Goal: Transaction & Acquisition: Obtain resource

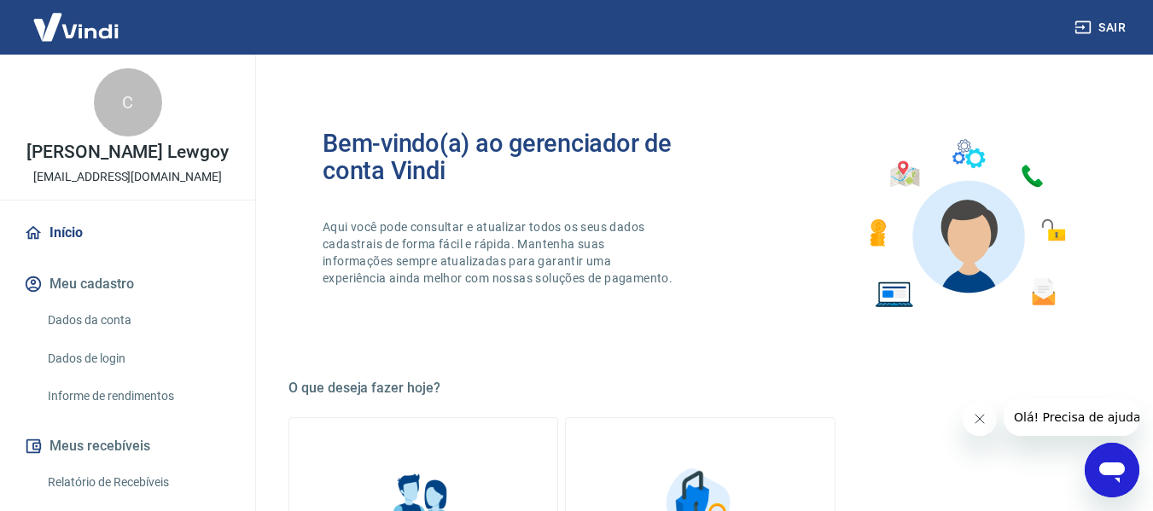
click at [93, 249] on link "Início" at bounding box center [127, 233] width 214 height 38
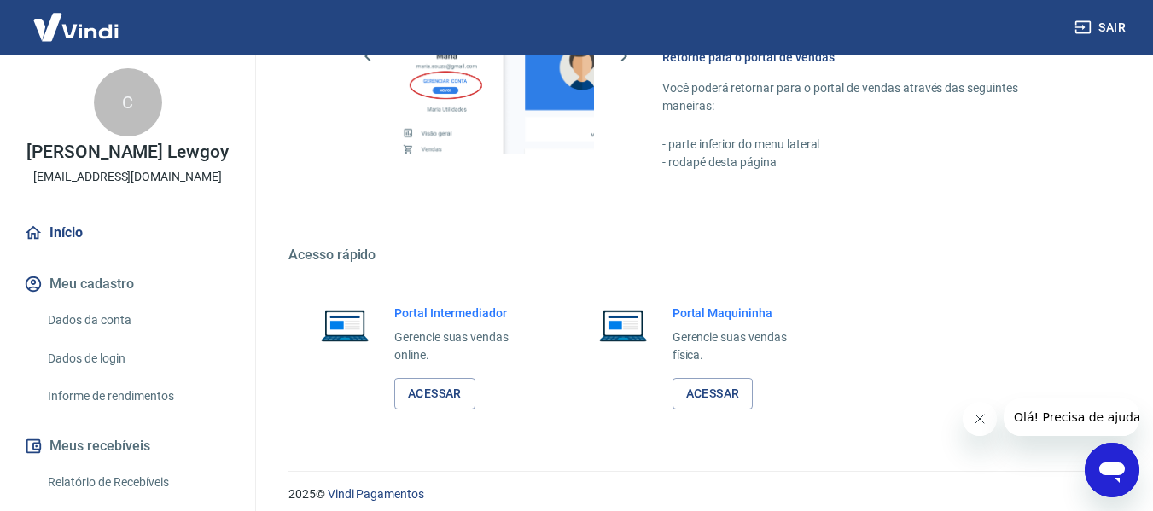
scroll to position [889, 0]
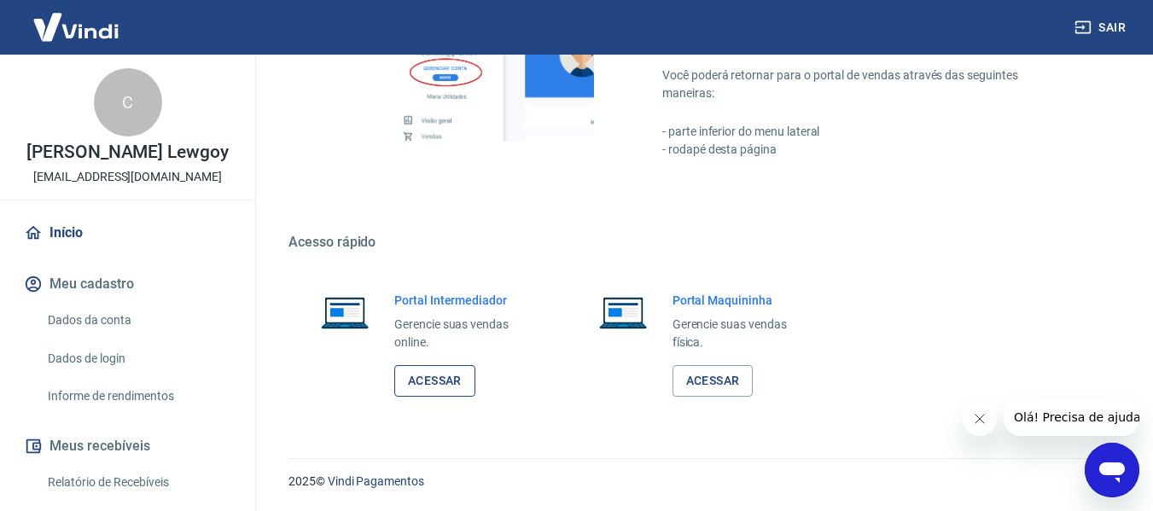
click at [426, 392] on link "Acessar" at bounding box center [434, 381] width 81 height 32
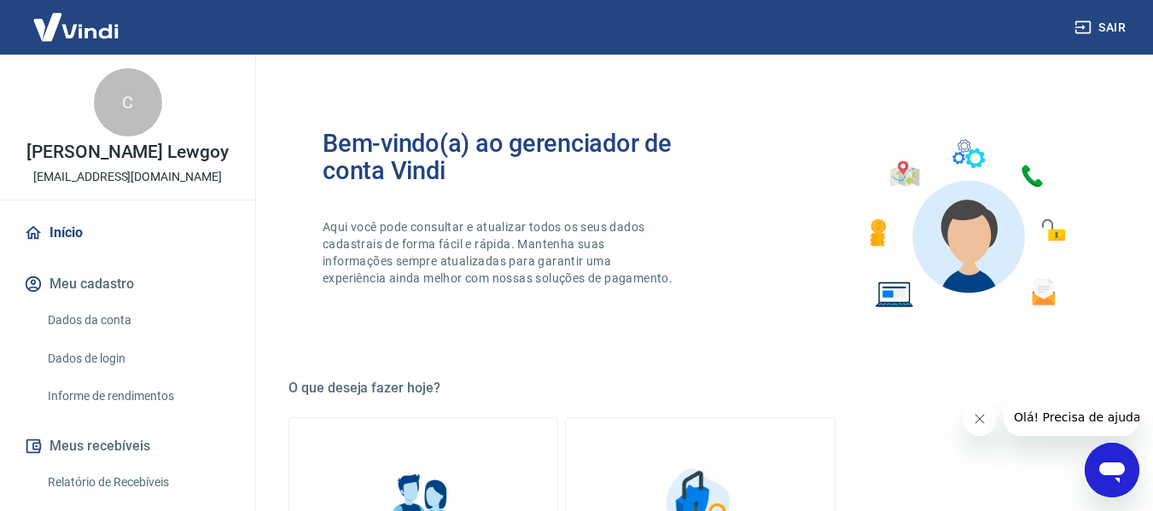
click at [103, 252] on link "Início" at bounding box center [127, 233] width 214 height 38
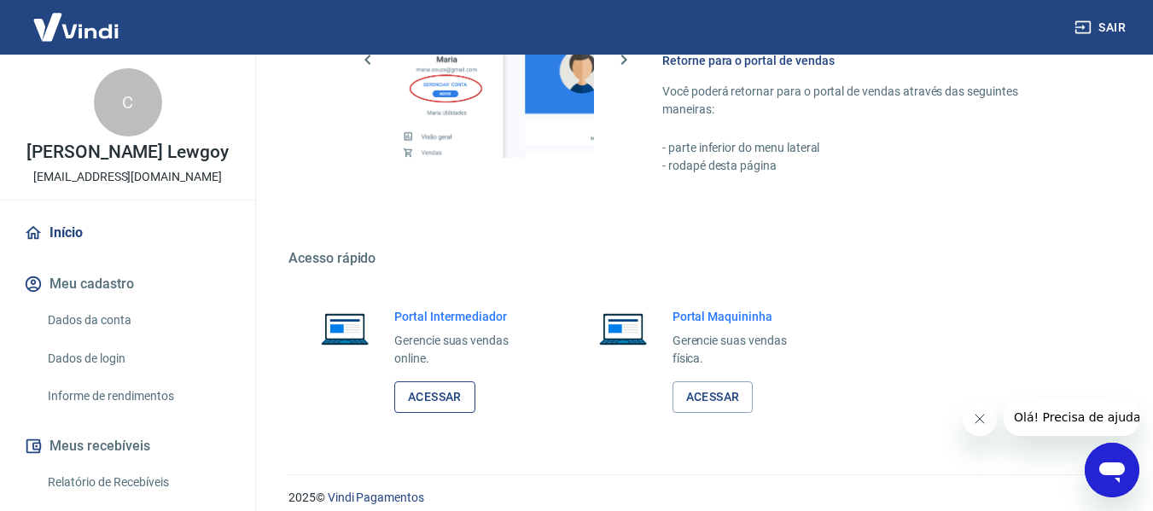
scroll to position [889, 0]
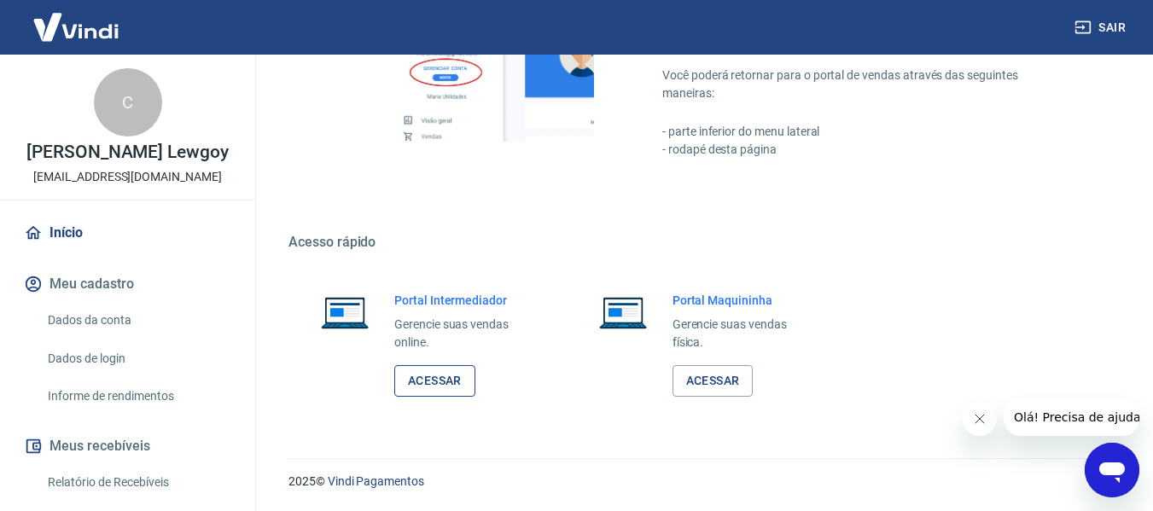
click at [416, 375] on link "Acessar" at bounding box center [434, 381] width 81 height 32
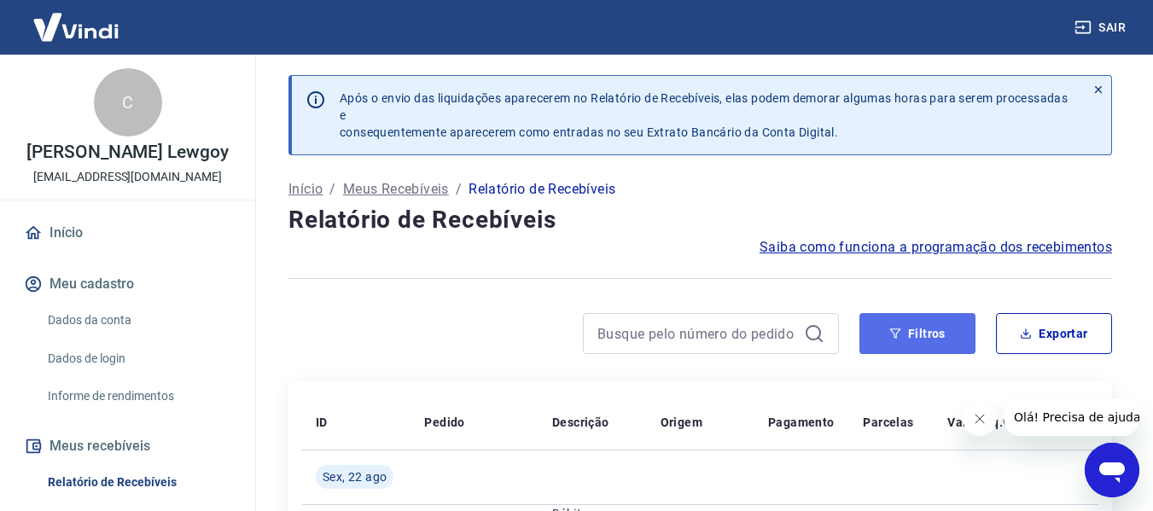
click at [956, 342] on button "Filtros" at bounding box center [917, 333] width 116 height 41
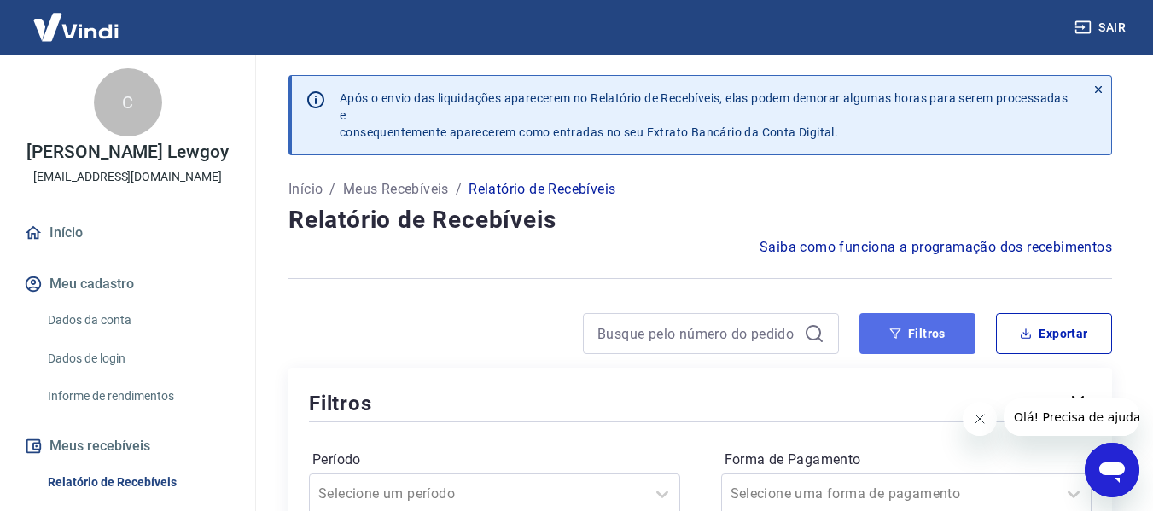
click at [945, 349] on button "Filtros" at bounding box center [917, 333] width 116 height 41
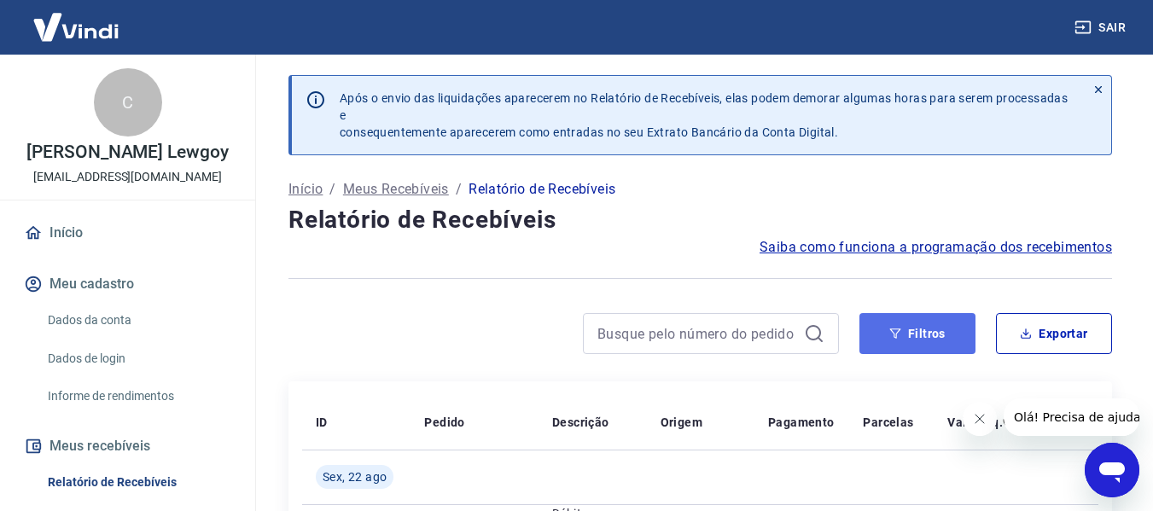
click at [895, 341] on button "Filtros" at bounding box center [917, 333] width 116 height 41
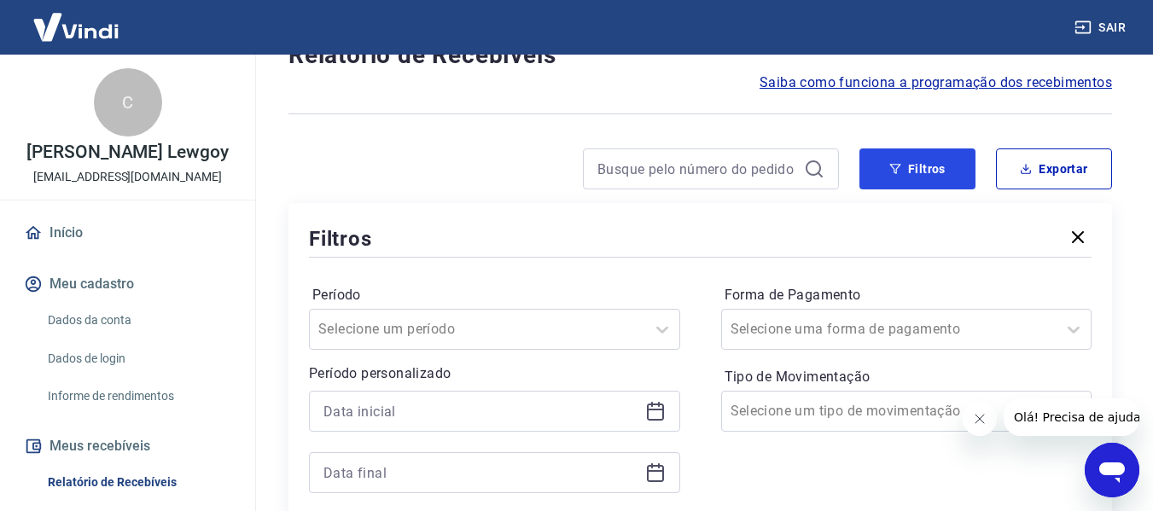
scroll to position [171, 0]
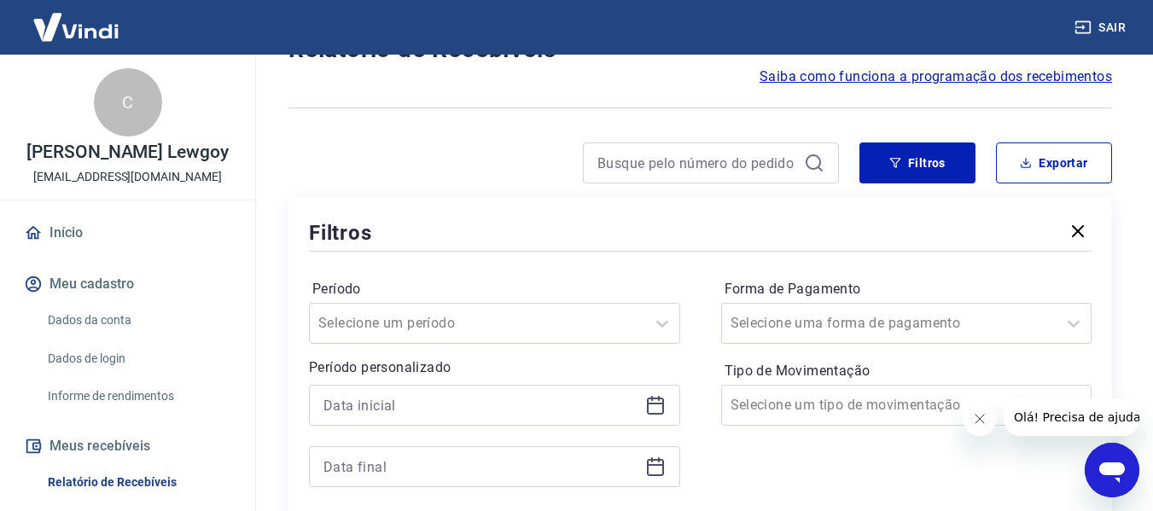
click at [649, 410] on icon at bounding box center [655, 405] width 20 height 20
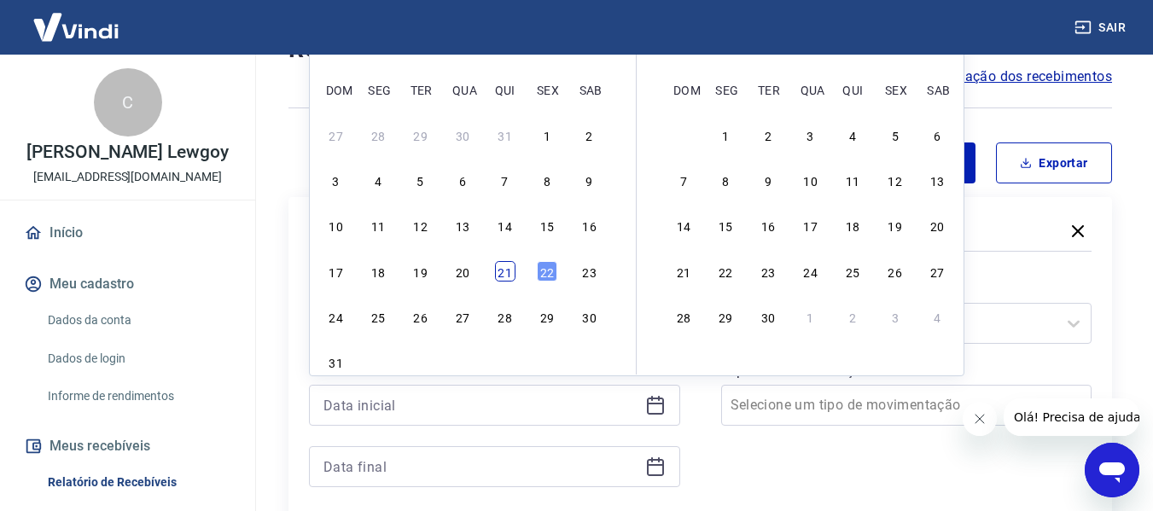
click at [507, 276] on div "21" at bounding box center [505, 271] width 20 height 20
type input "21/08/2025"
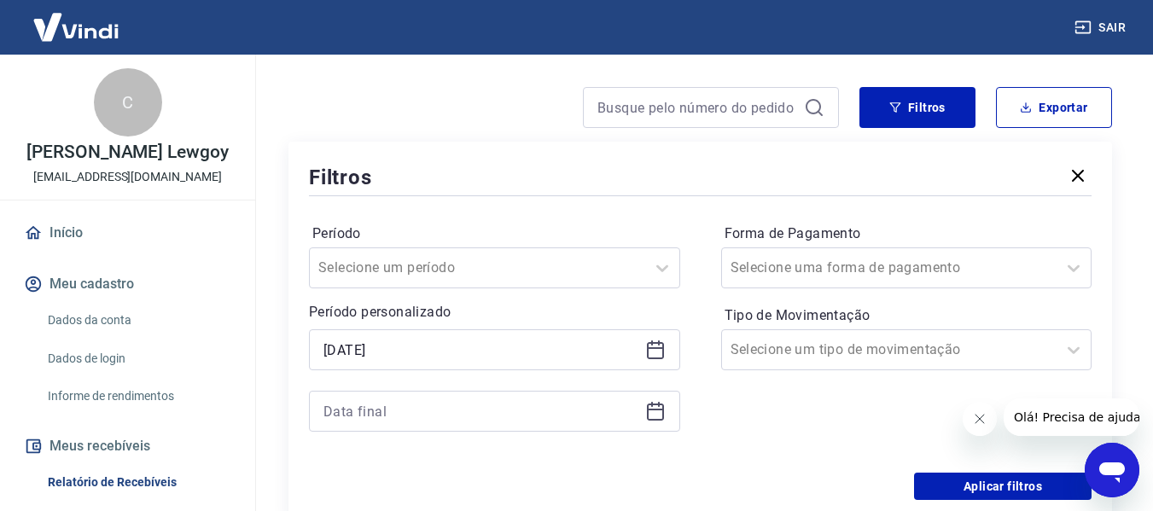
scroll to position [256, 0]
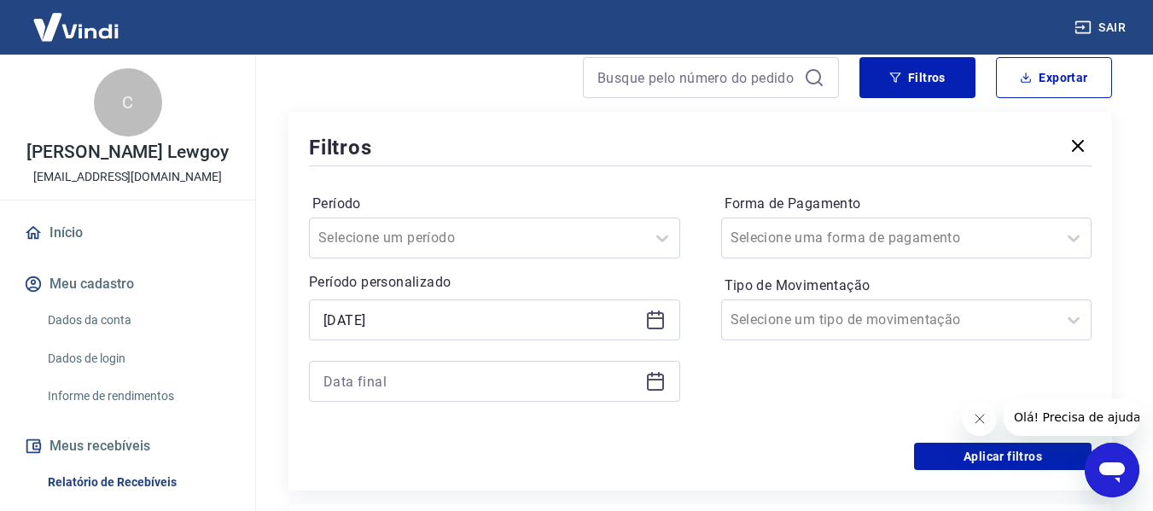
click at [657, 389] on icon at bounding box center [655, 382] width 17 height 17
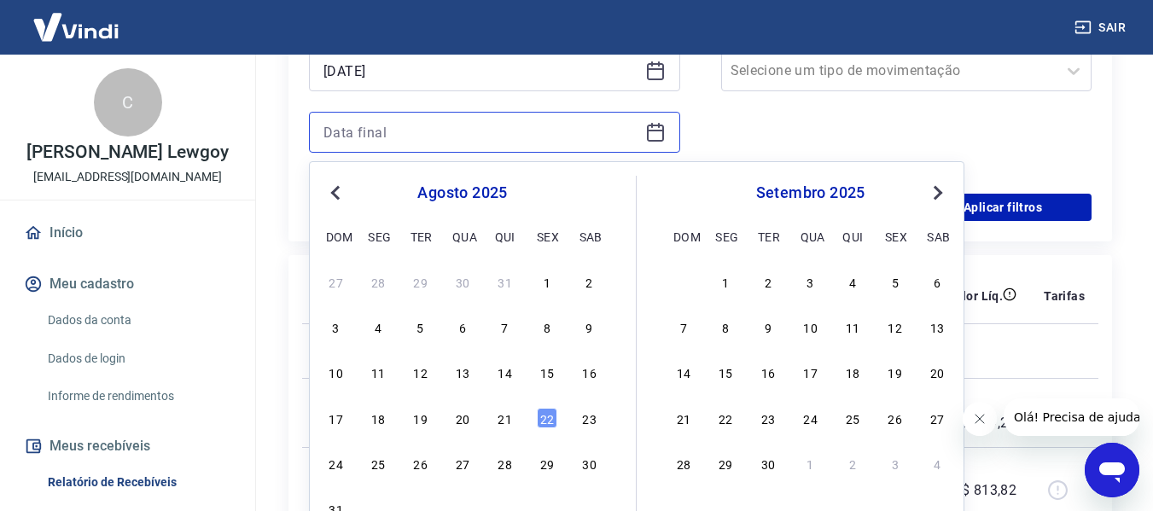
scroll to position [512, 0]
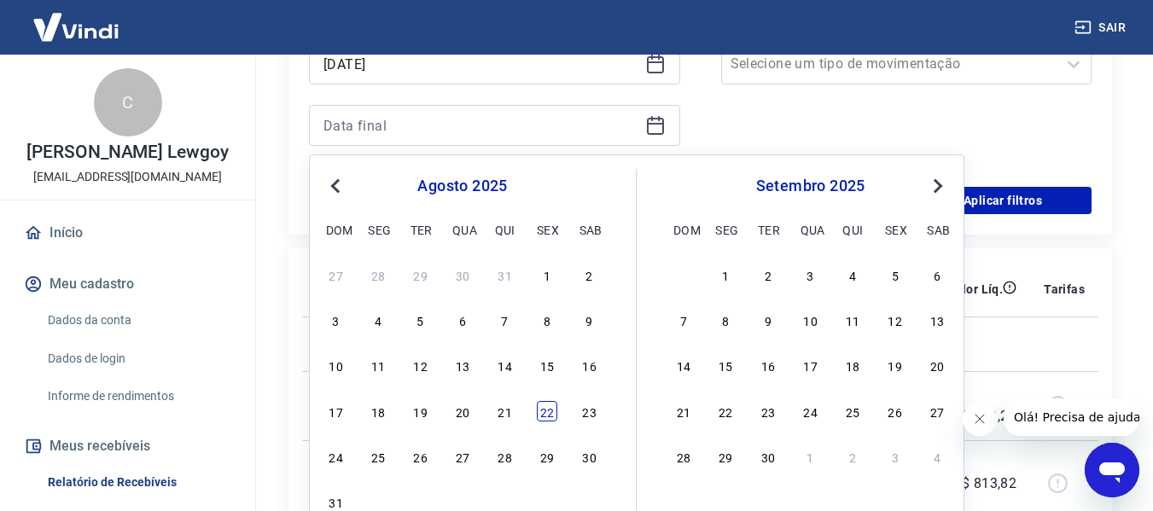
click at [549, 417] on div "22" at bounding box center [547, 411] width 20 height 20
type input "22/08/2025"
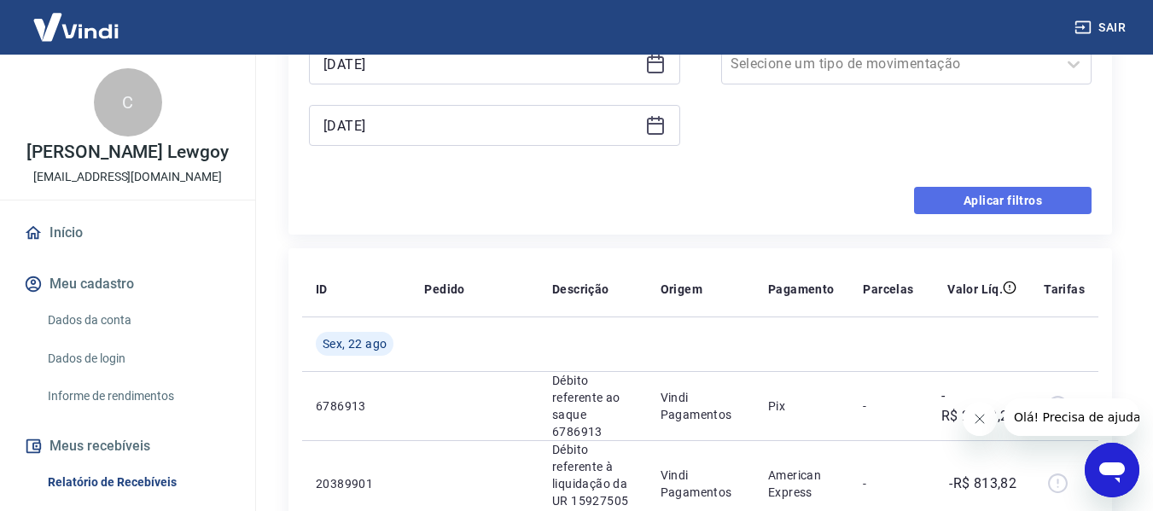
click at [992, 201] on button "Aplicar filtros" at bounding box center [1002, 200] width 177 height 27
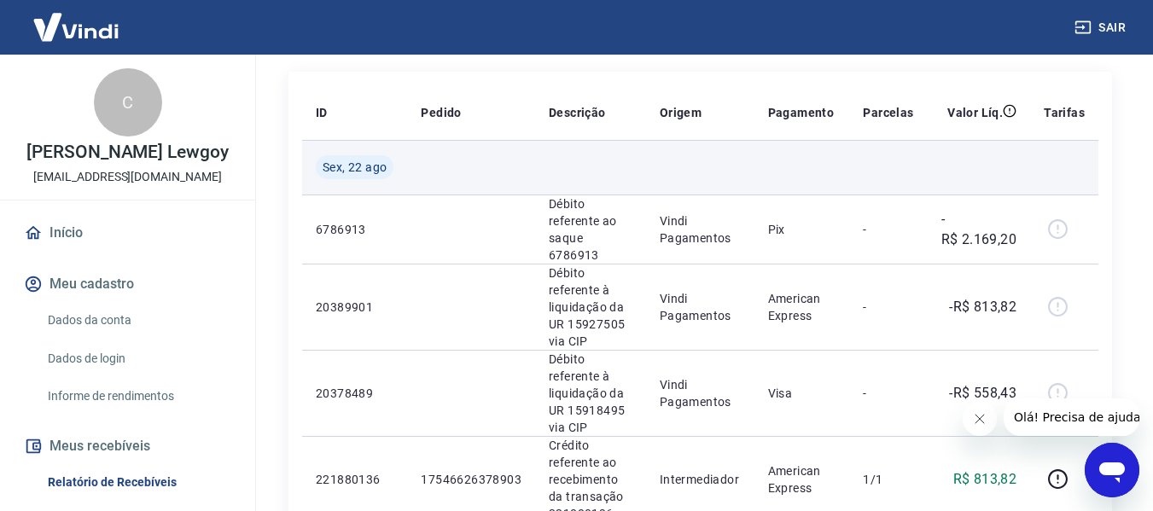
scroll to position [171, 0]
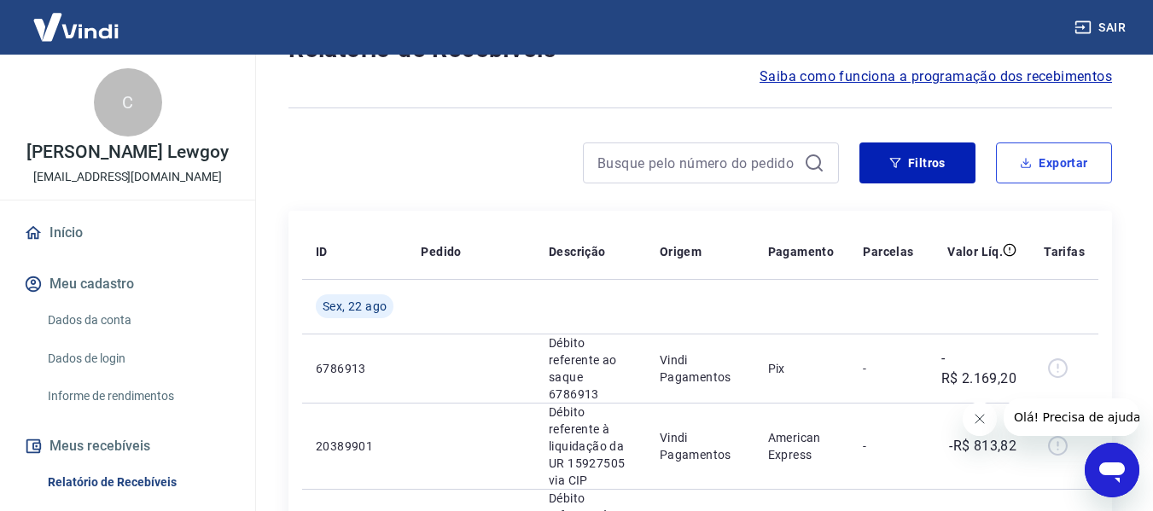
click at [1101, 163] on button "Exportar" at bounding box center [1054, 162] width 116 height 41
type input "21/08/2025"
type input "22/08/2025"
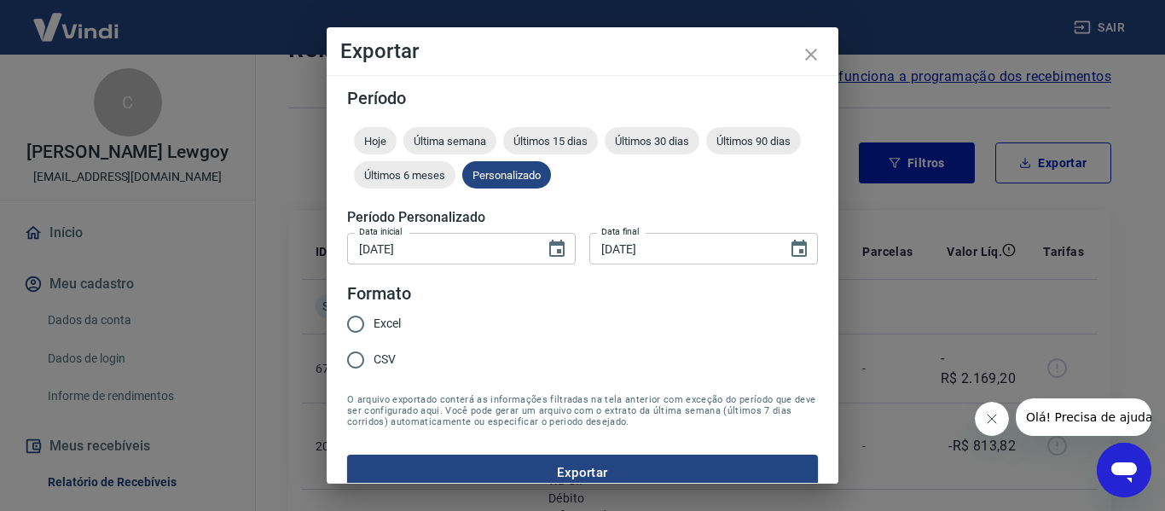
click at [390, 360] on span "CSV" at bounding box center [385, 360] width 22 height 18
click at [374, 360] on input "CSV" at bounding box center [356, 360] width 36 height 36
radio input "true"
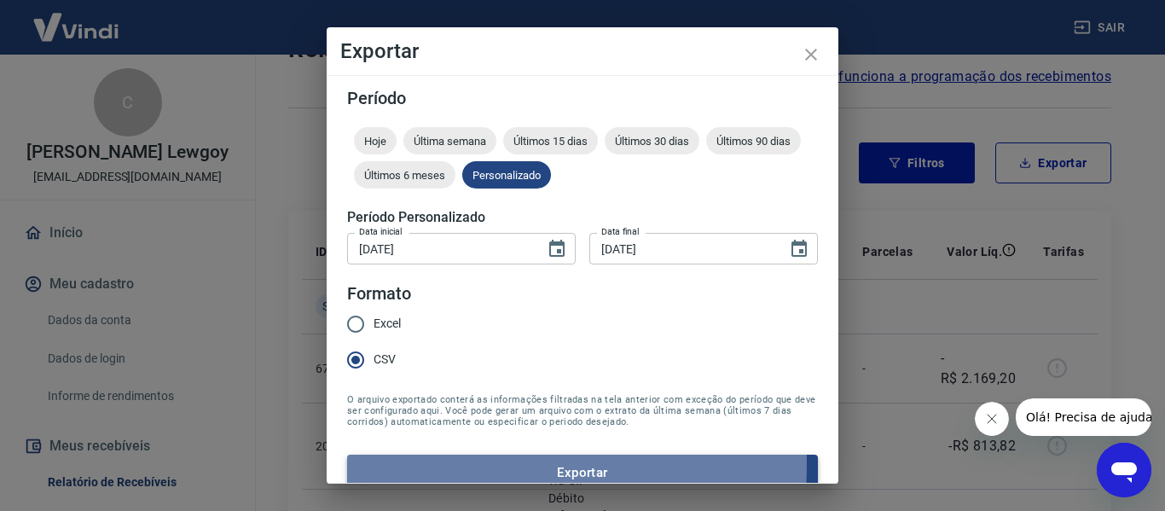
click at [439, 464] on button "Exportar" at bounding box center [582, 473] width 471 height 36
